Goal: Information Seeking & Learning: Learn about a topic

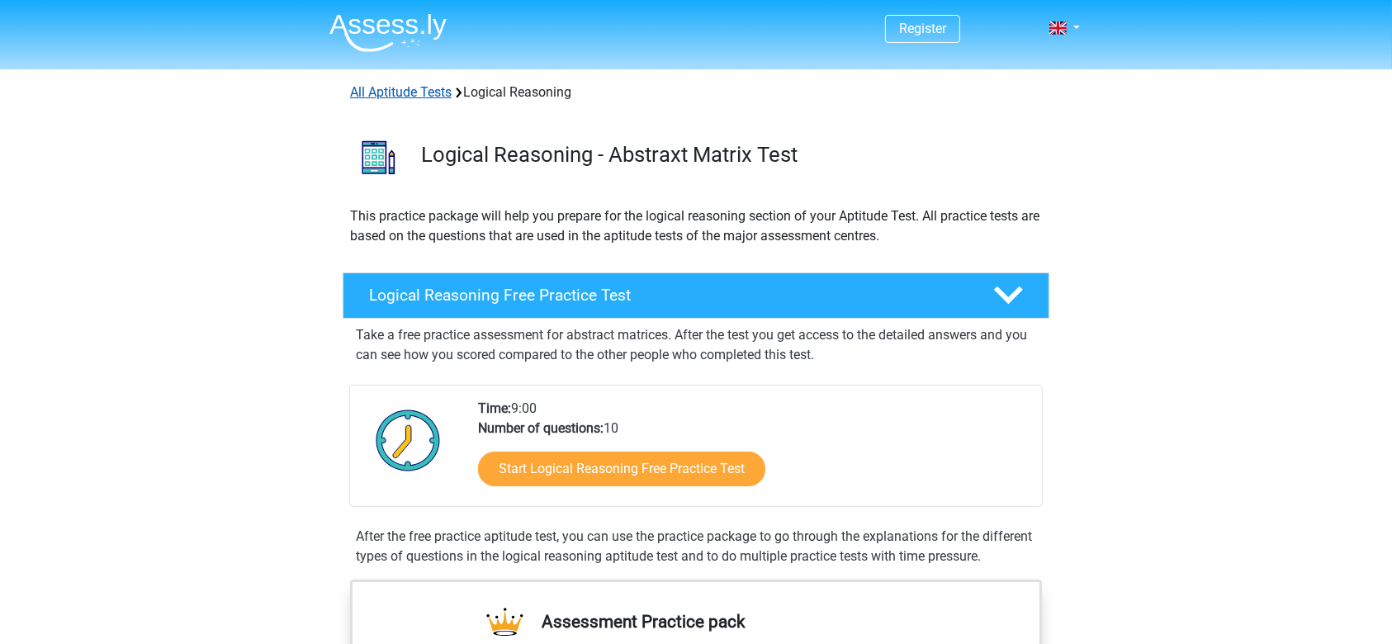
click at [416, 92] on link "All Aptitude Tests" at bounding box center [401, 92] width 102 height 16
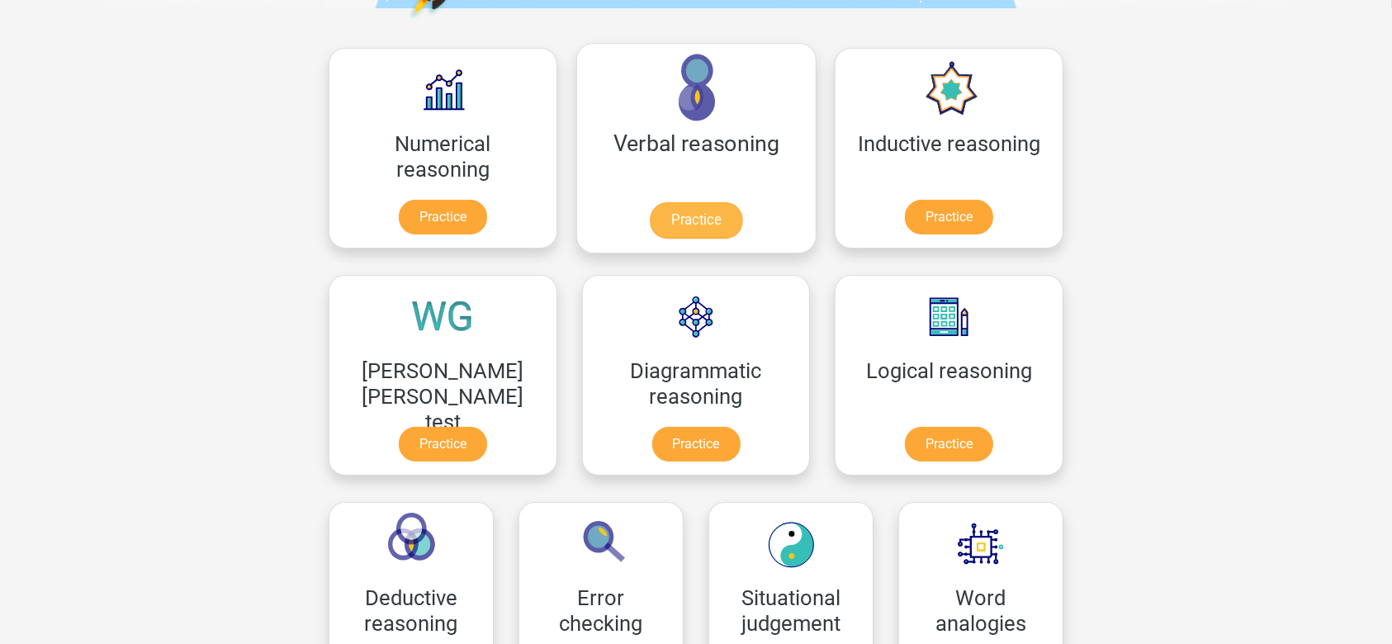
scroll to position [263, 0]
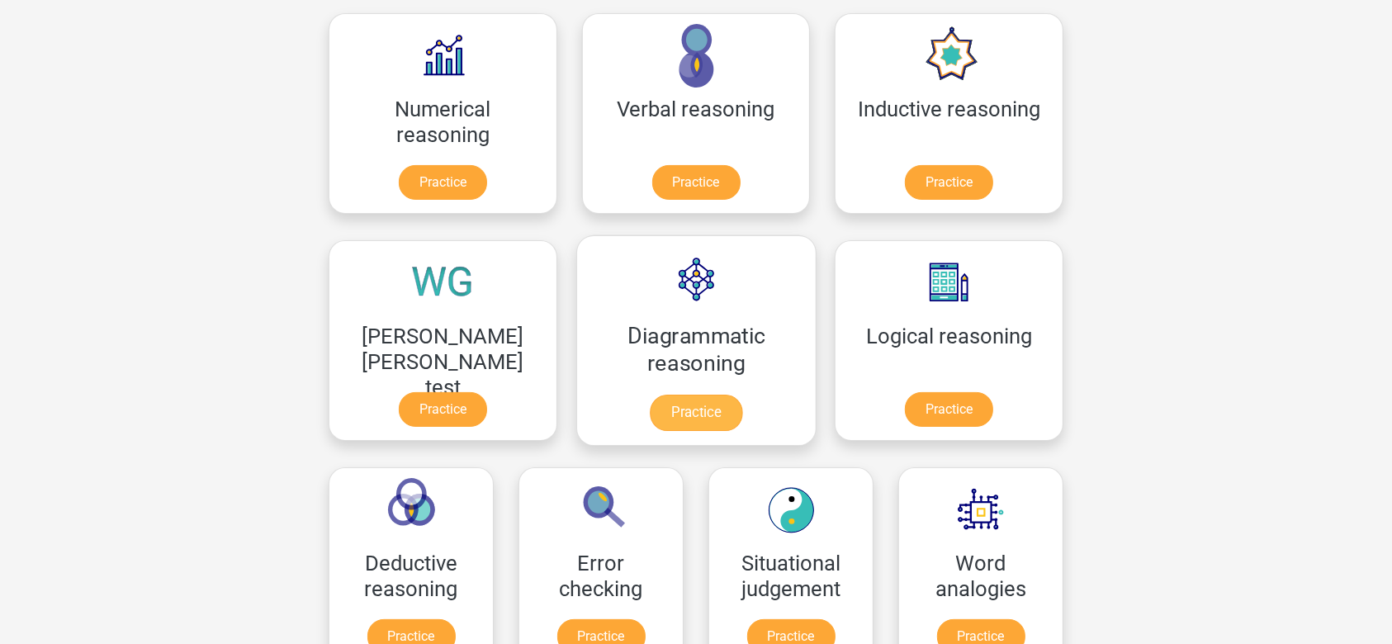
drag, startPoint x: 502, startPoint y: 347, endPoint x: 482, endPoint y: 360, distance: 23.8
click at [570, 360] on div "Diagrammatic reasoning Practice" at bounding box center [696, 340] width 253 height 227
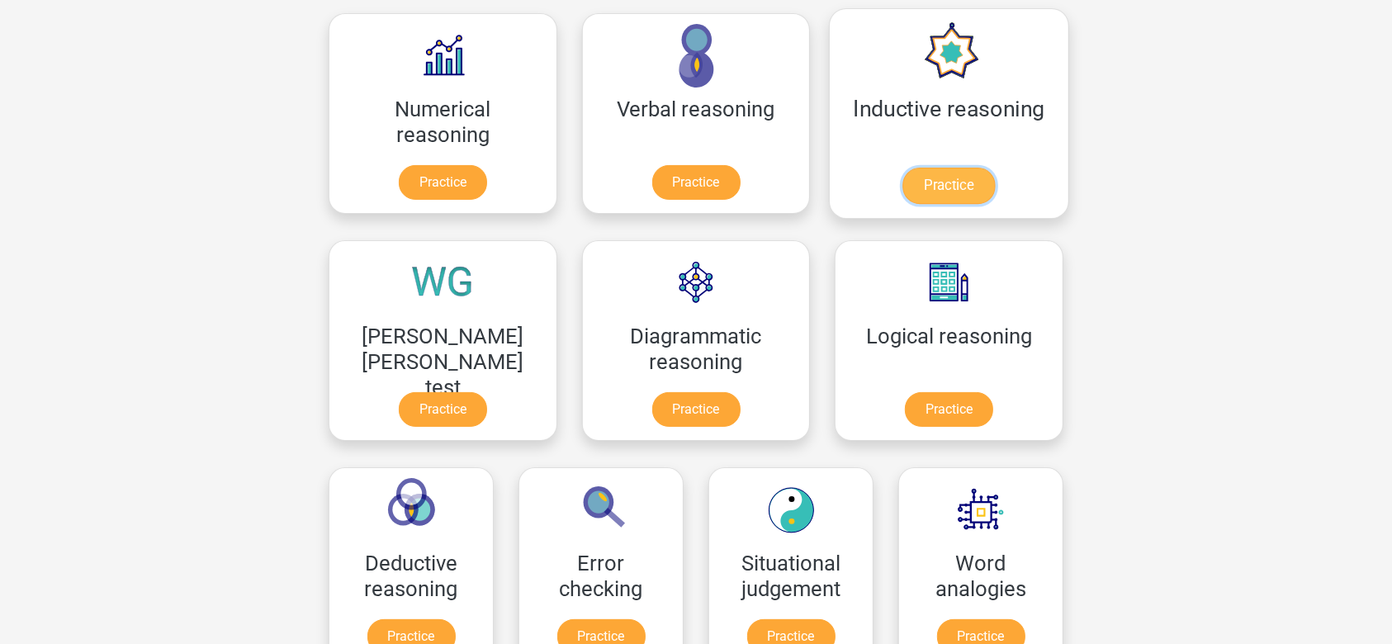
click at [902, 168] on link "Practice" at bounding box center [948, 186] width 92 height 36
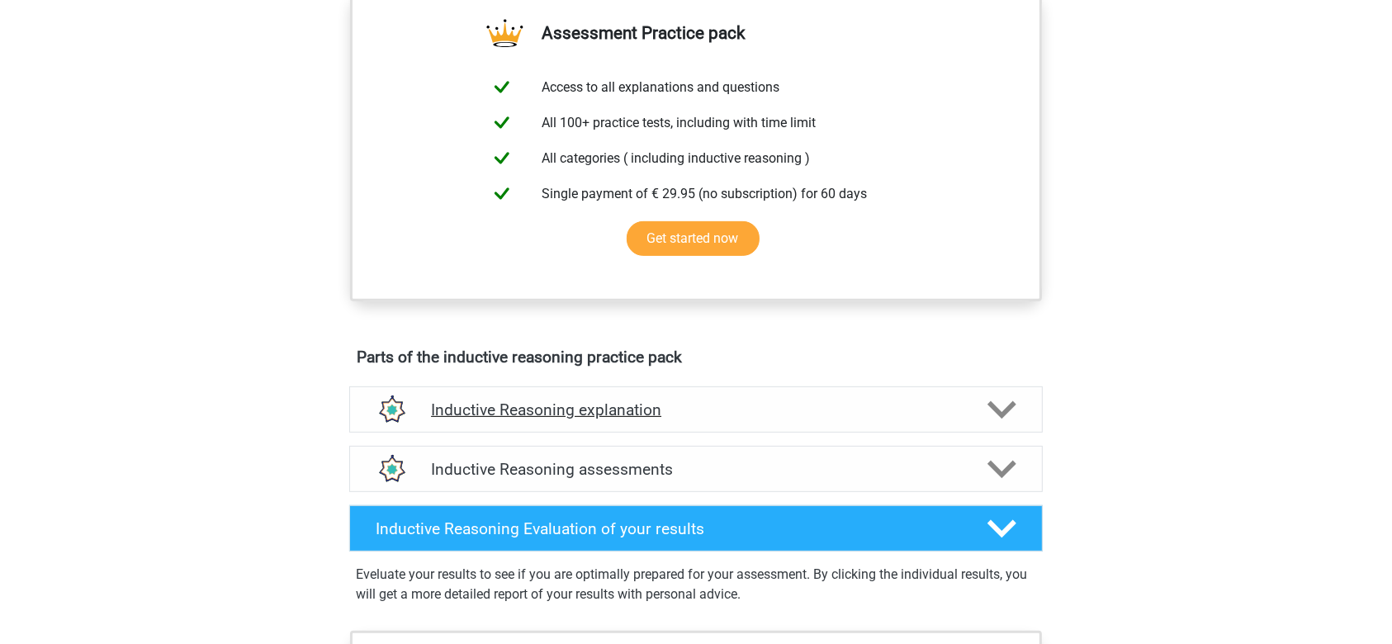
scroll to position [770, 0]
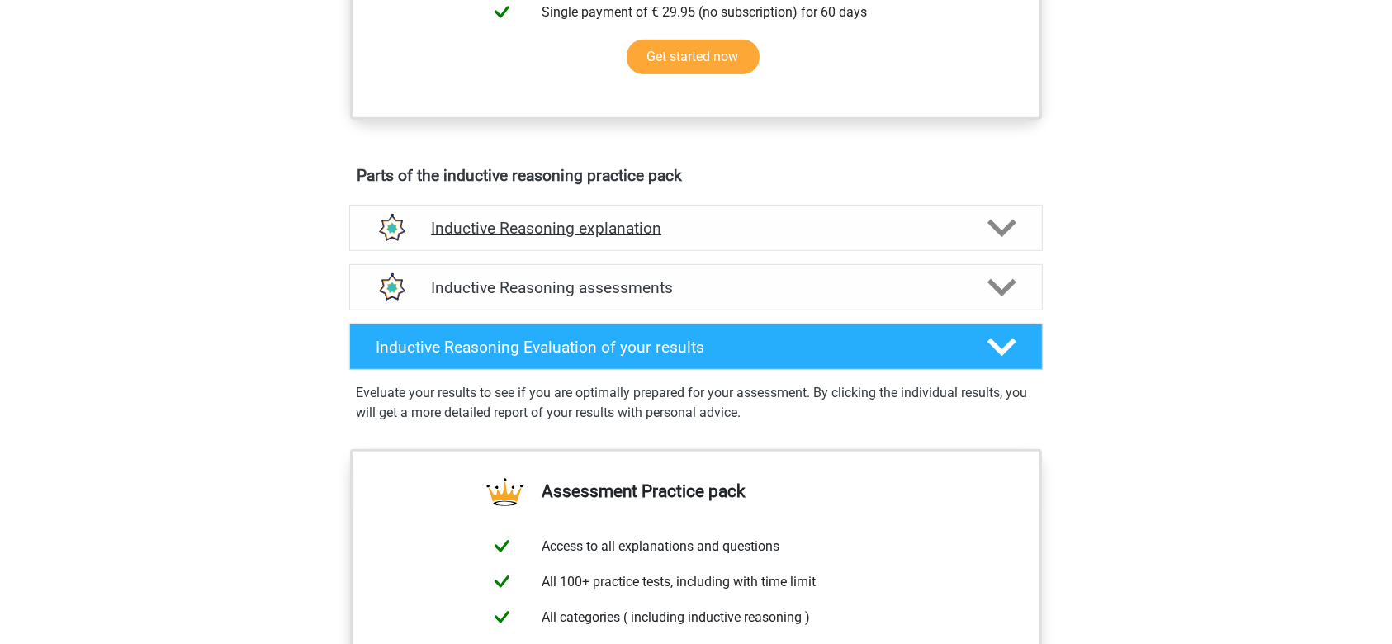
click at [898, 251] on div "Inductive Reasoning explanation" at bounding box center [696, 228] width 694 height 46
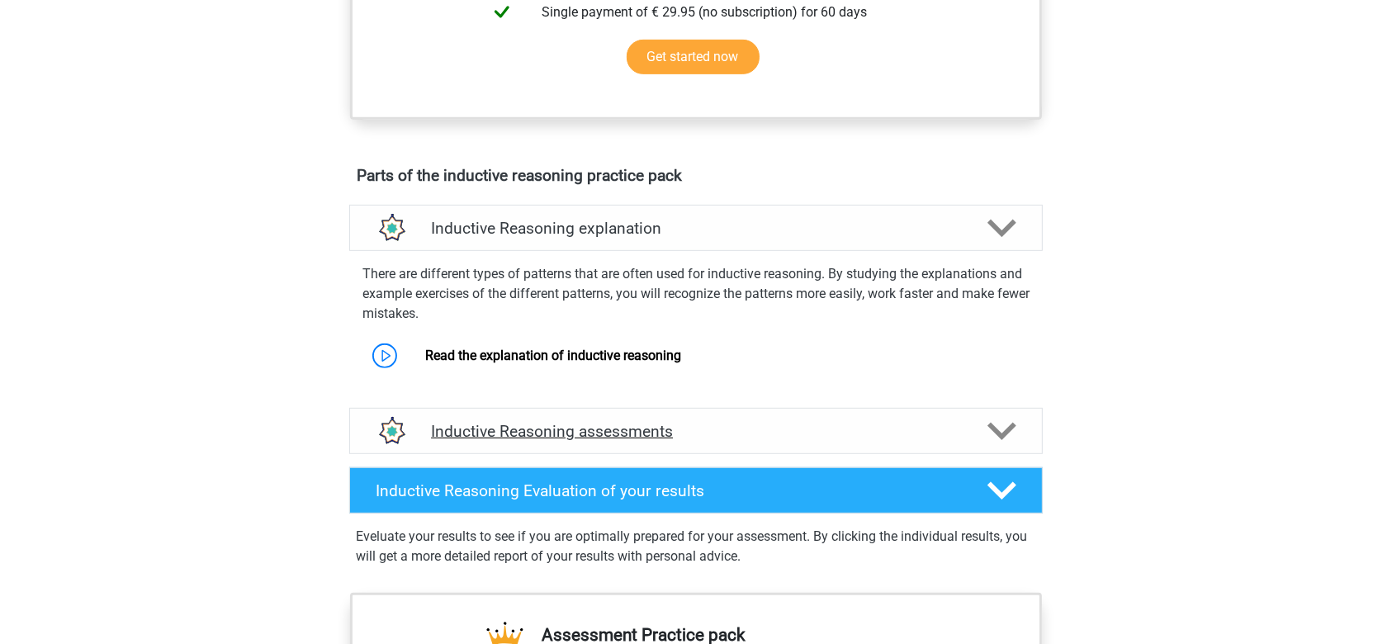
click at [848, 441] on h4 "Inductive Reasoning assessments" at bounding box center [696, 431] width 530 height 19
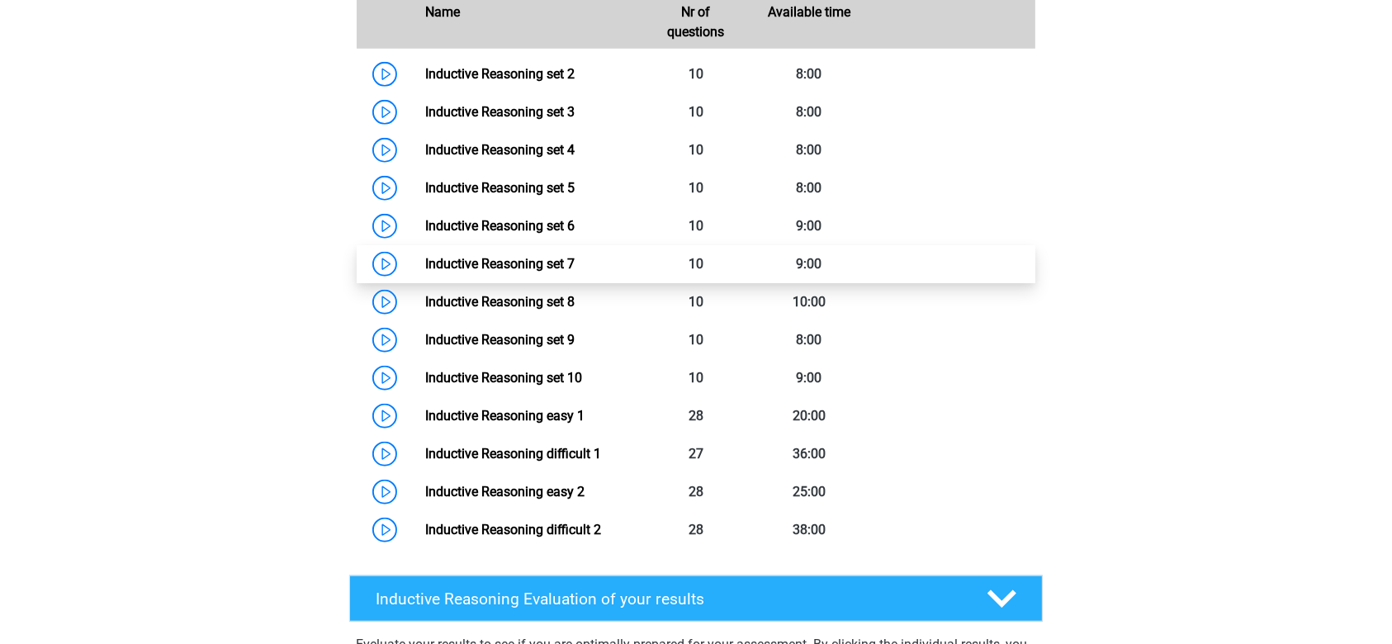
scroll to position [1321, 0]
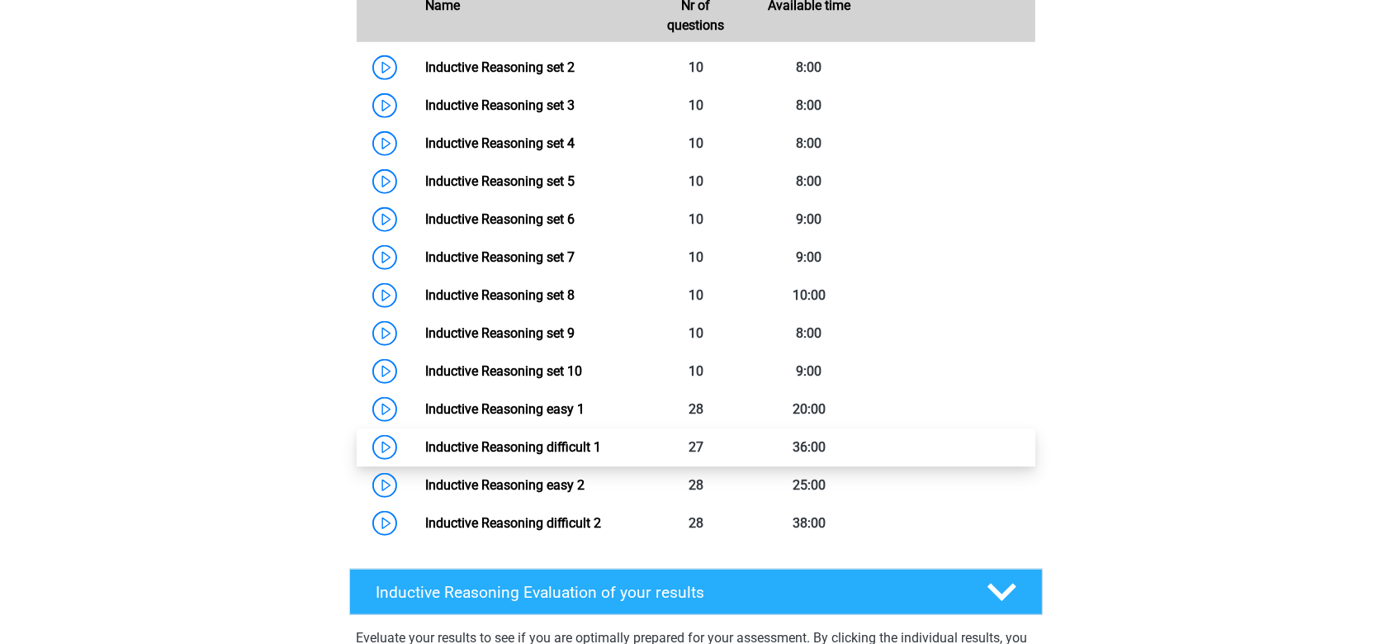
click at [575, 449] on link "Inductive Reasoning difficult 1" at bounding box center [513, 447] width 176 height 16
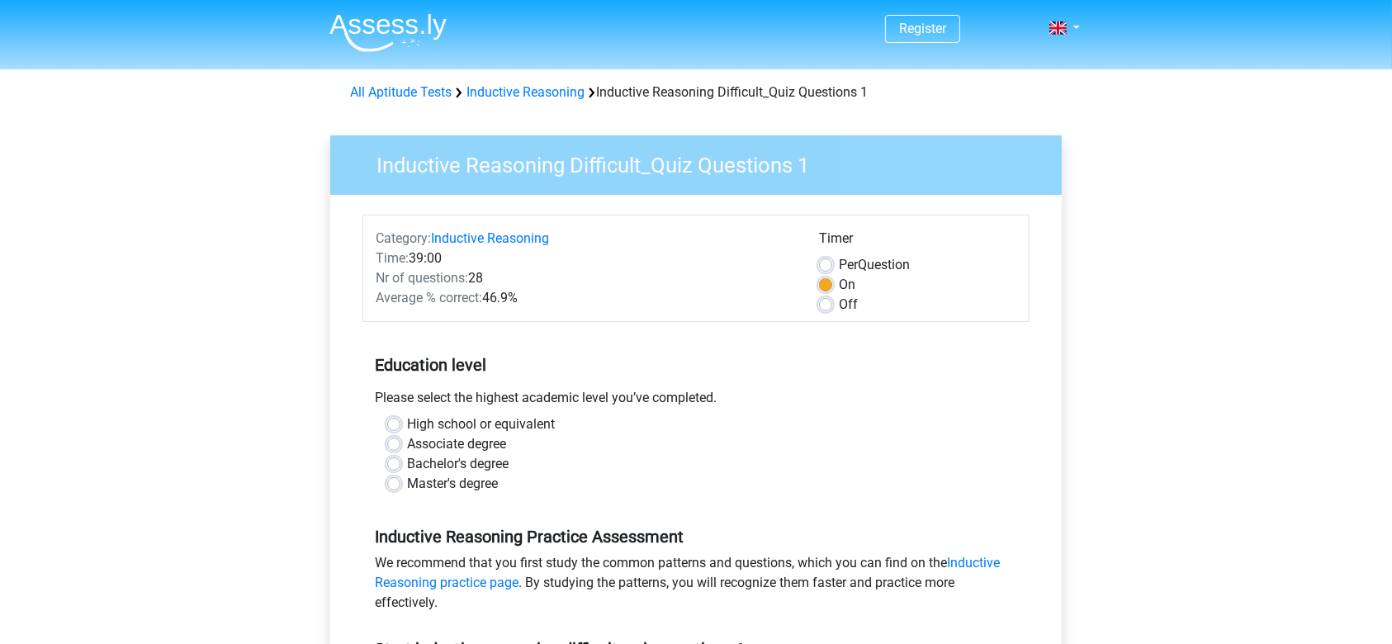
click at [407, 483] on label "Master's degree" at bounding box center [452, 484] width 91 height 20
click at [392, 483] on input "Master's degree" at bounding box center [393, 482] width 13 height 17
radio input "true"
click at [831, 264] on div "Per Question" at bounding box center [917, 265] width 197 height 20
click at [839, 259] on label "Per Question" at bounding box center [874, 265] width 71 height 20
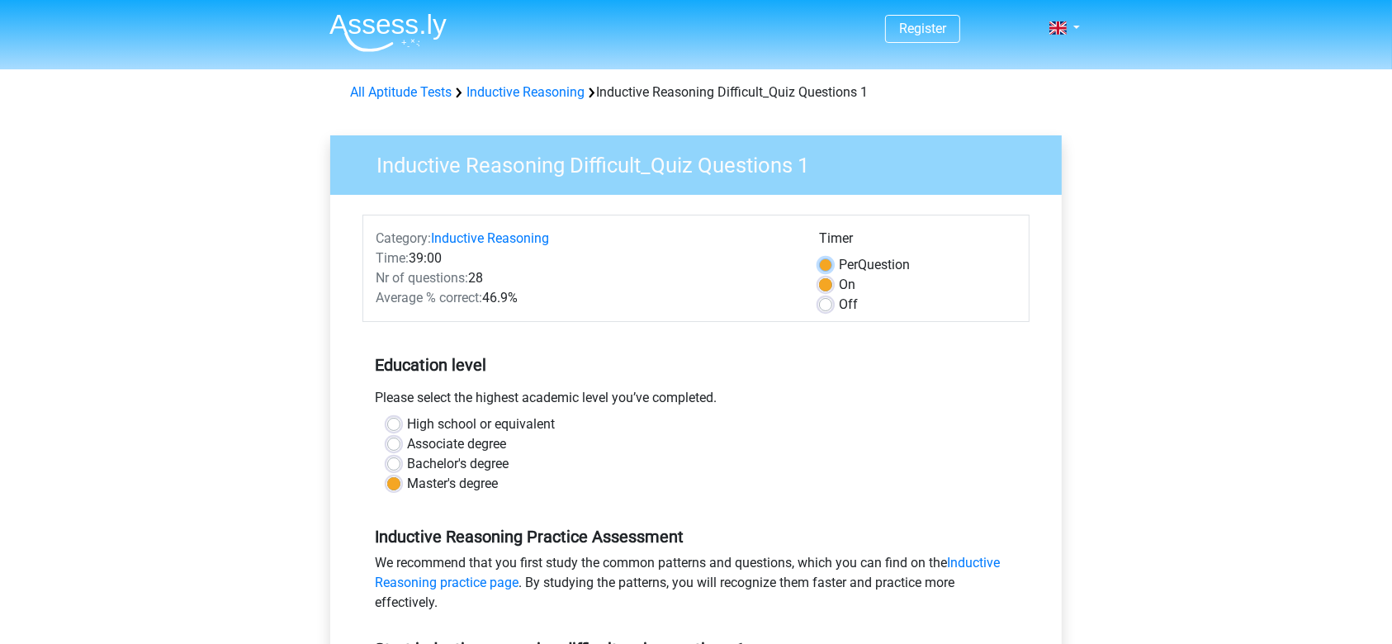
click at [826, 259] on input "Per Question" at bounding box center [825, 263] width 13 height 17
radio input "true"
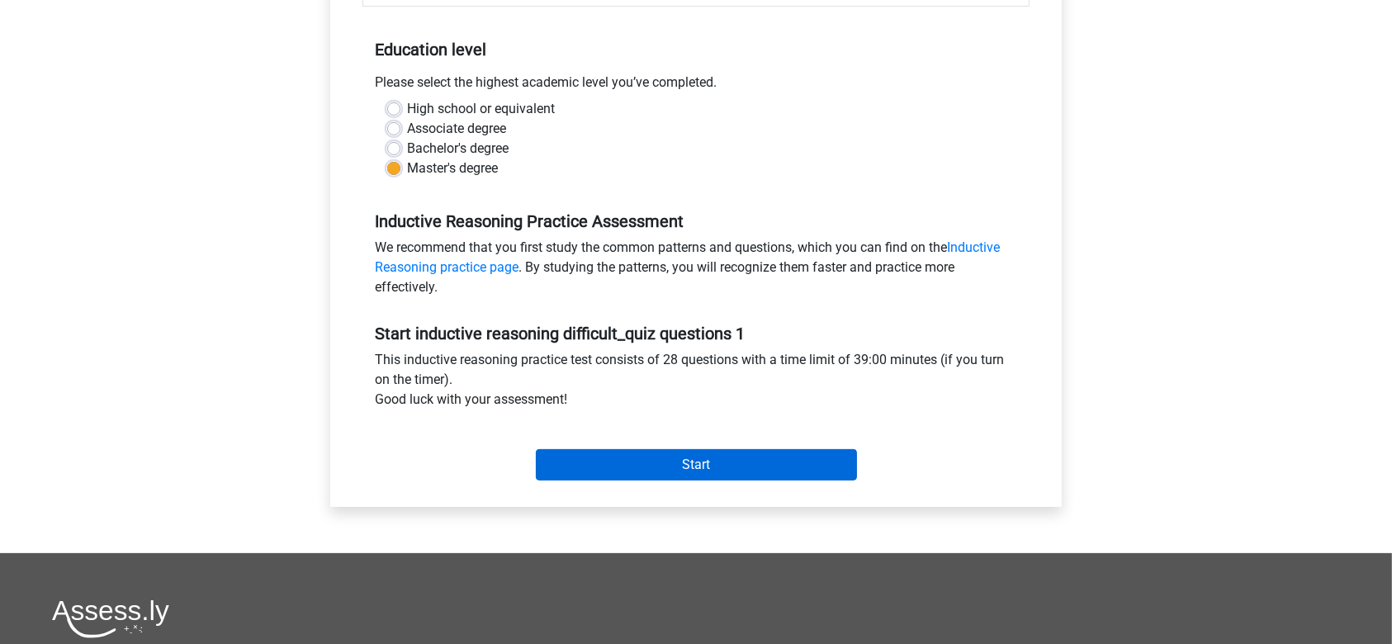
scroll to position [440, 0]
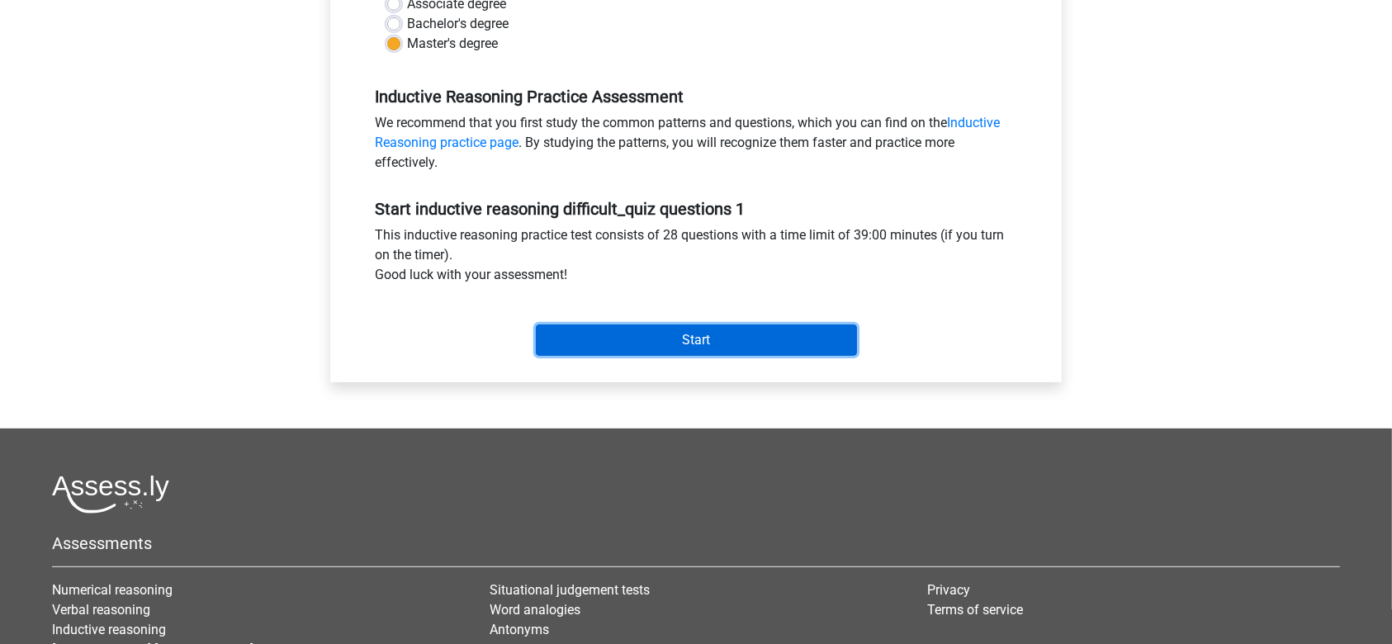
click at [721, 348] on input "Start" at bounding box center [696, 339] width 321 height 31
